Goal: Navigation & Orientation: Find specific page/section

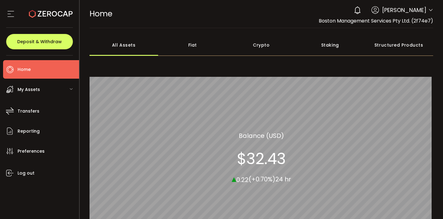
click at [18, 71] on span "Home" at bounding box center [24, 69] width 13 height 9
click at [23, 85] on span "My Assets" at bounding box center [29, 89] width 22 height 9
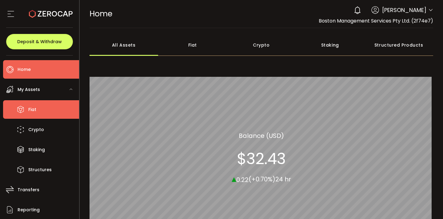
click at [32, 109] on span "Fiat" at bounding box center [32, 109] width 8 height 9
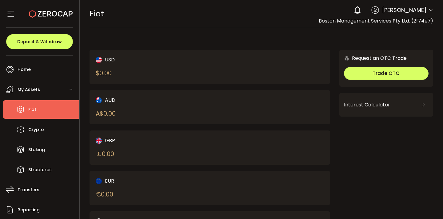
click at [40, 110] on li "Fiat" at bounding box center [41, 109] width 76 height 18
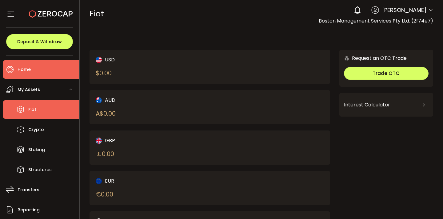
click at [29, 68] on span "Home" at bounding box center [24, 69] width 13 height 9
